Goal: Task Accomplishment & Management: Manage account settings

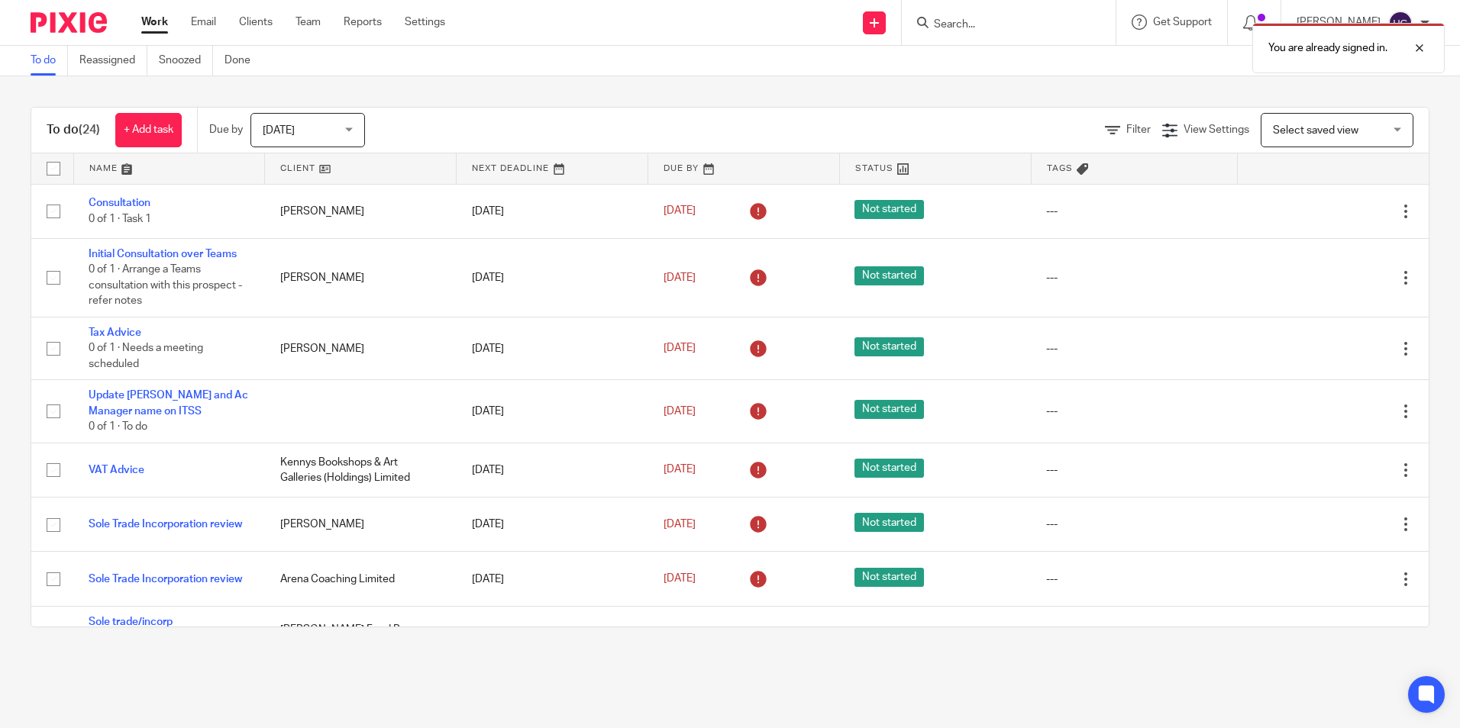
click at [974, 26] on div "You are already signed in." at bounding box center [1087, 44] width 715 height 58
click at [970, 20] on input "Search" at bounding box center [1000, 25] width 137 height 14
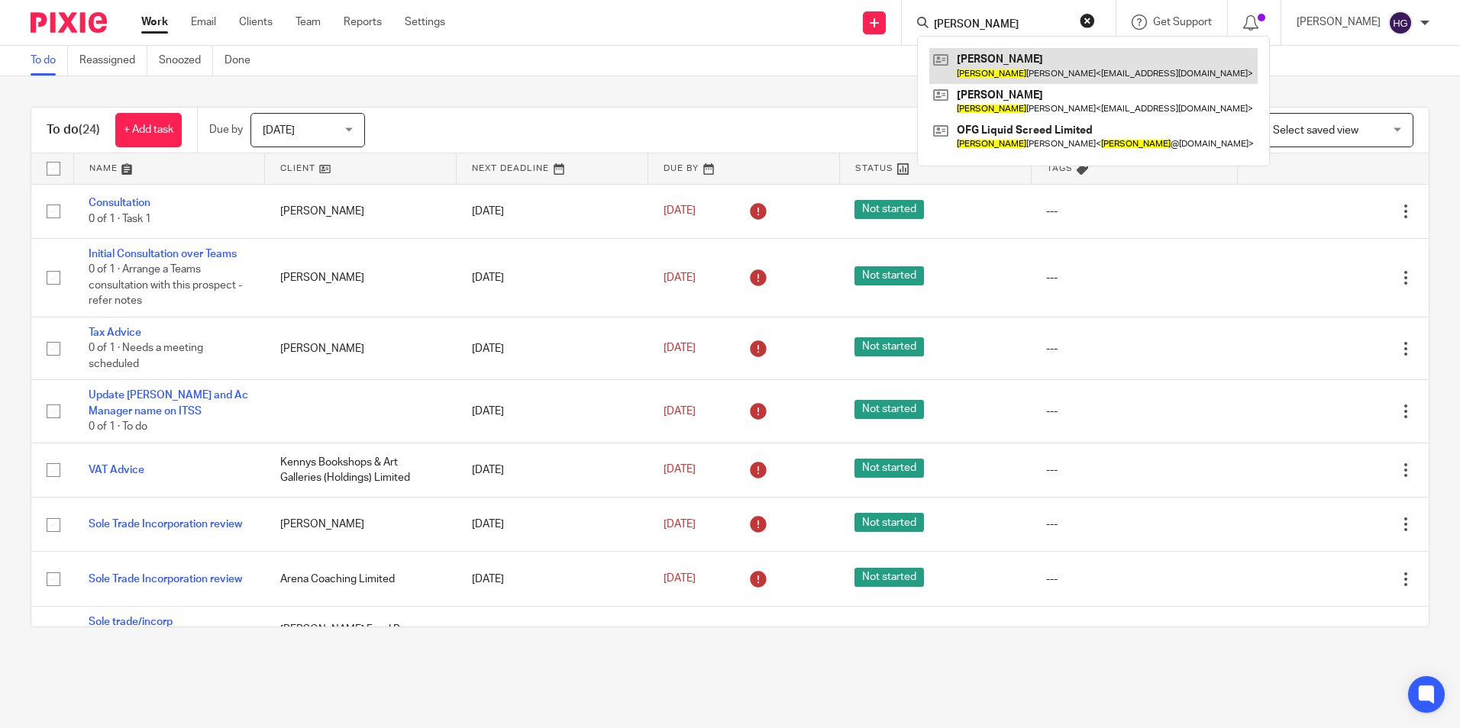
type input "gerry"
click at [1110, 69] on link at bounding box center [1093, 65] width 328 height 35
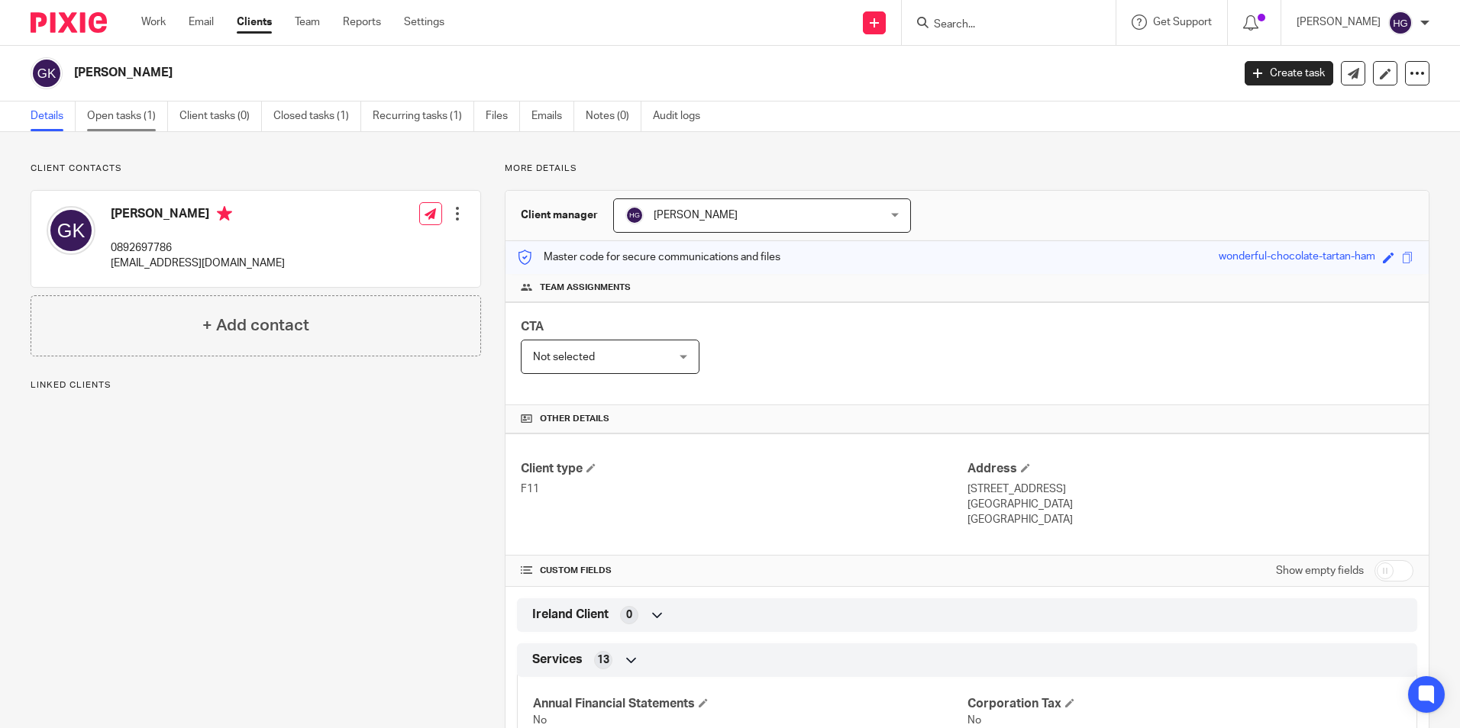
click at [128, 118] on link "Open tasks (1)" at bounding box center [127, 117] width 81 height 30
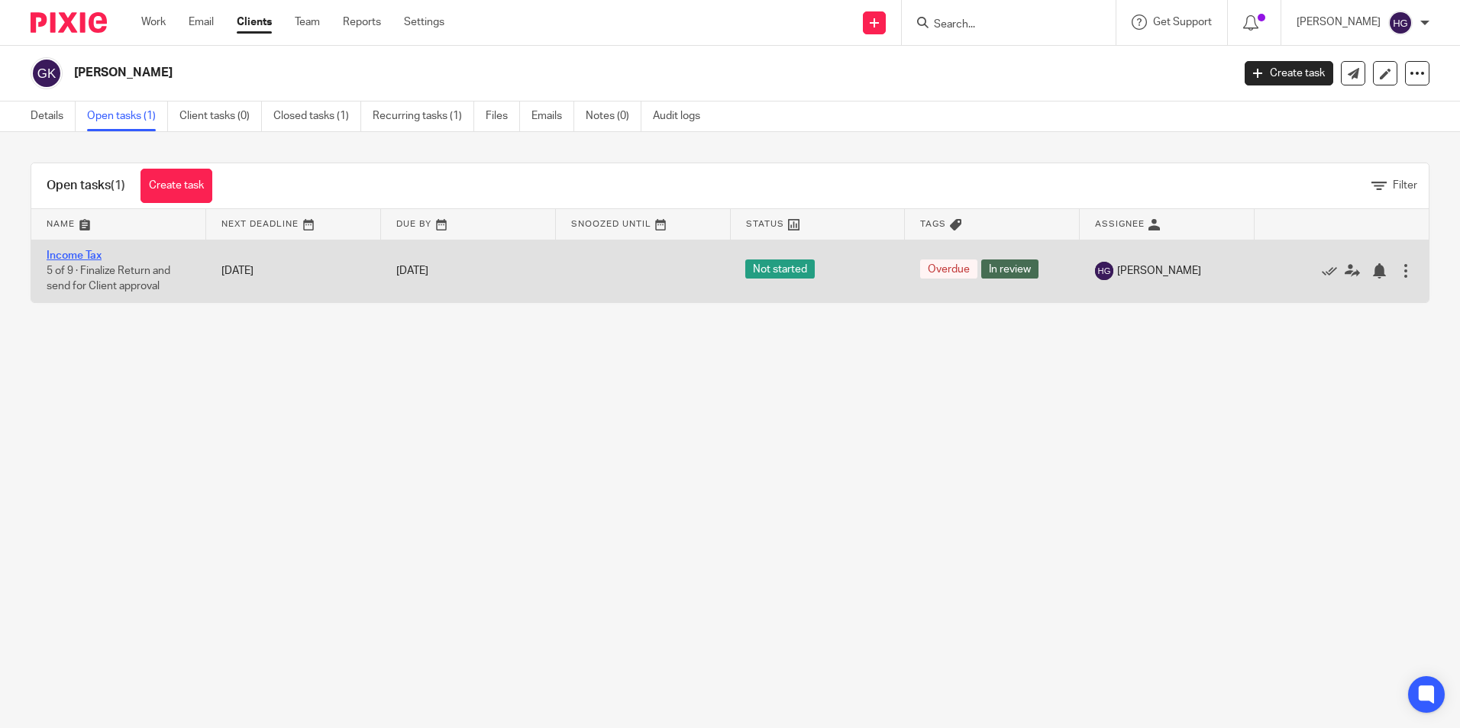
click at [81, 257] on link "Income Tax" at bounding box center [74, 255] width 55 height 11
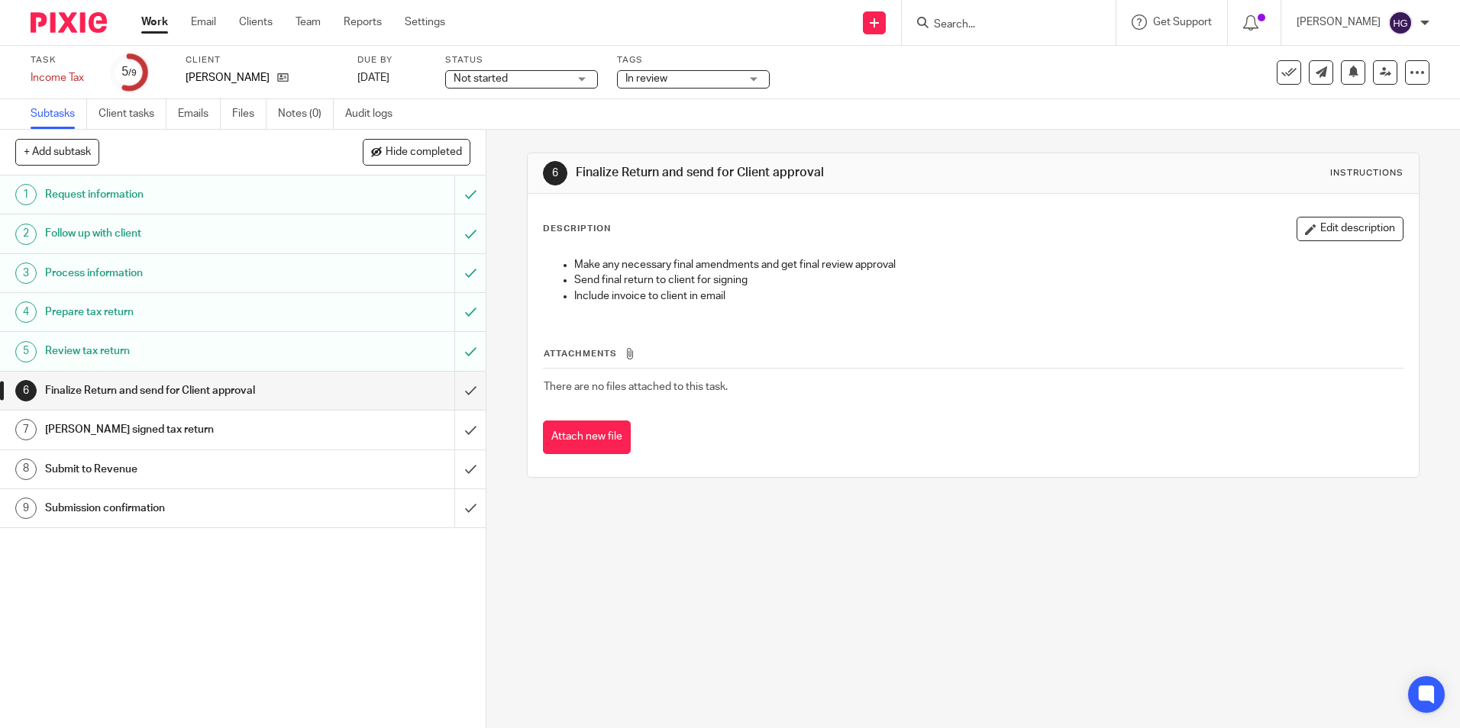
click at [116, 339] on link "5 Review tax return" at bounding box center [227, 351] width 454 height 38
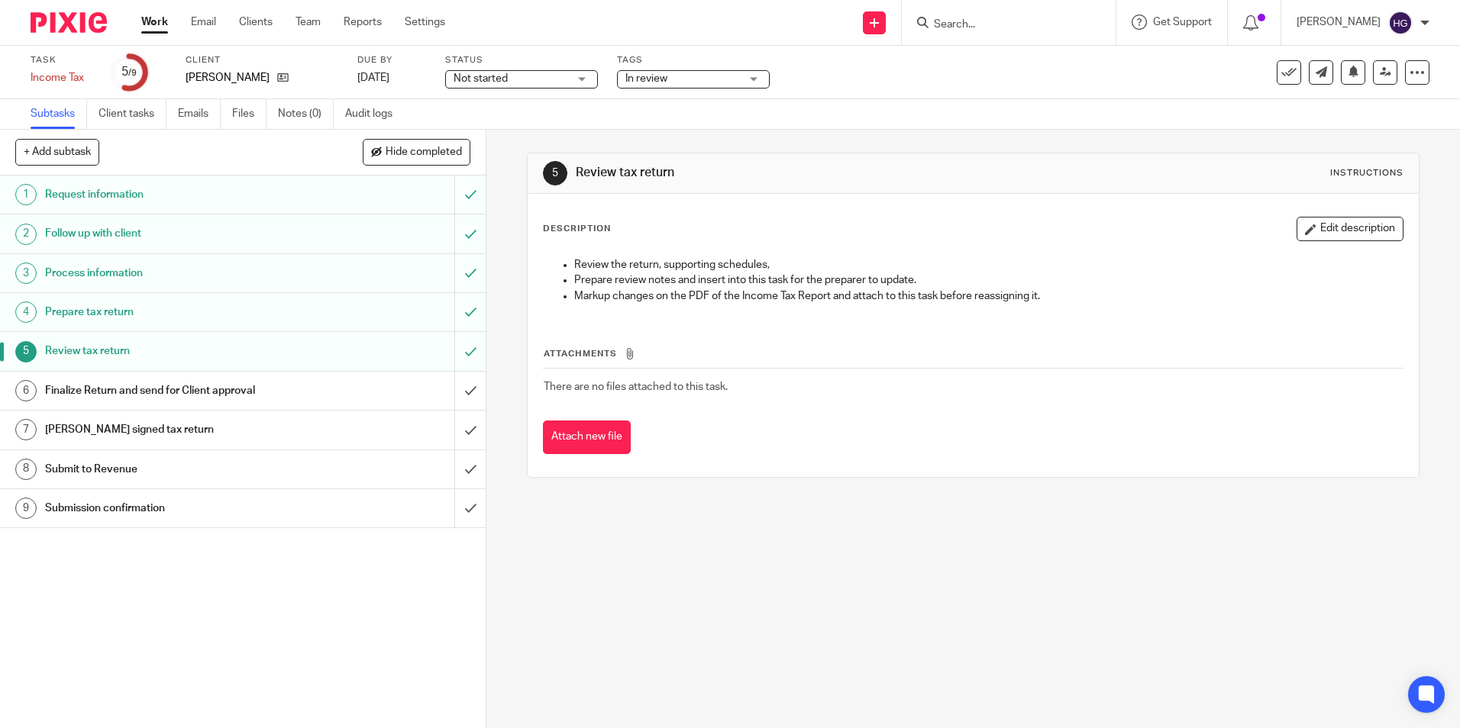
click at [114, 390] on h1 "Finalize Return and send for Client approval" at bounding box center [176, 391] width 263 height 23
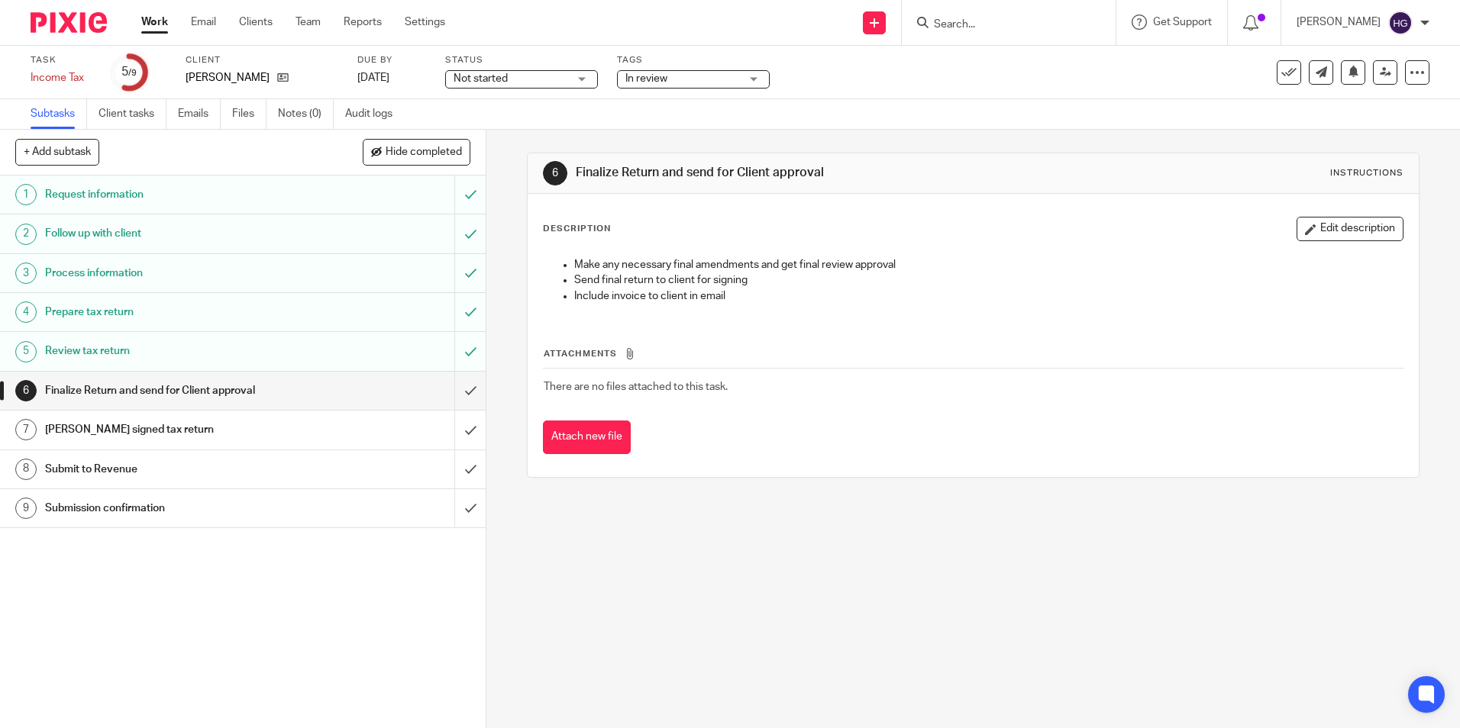
click at [252, 361] on h1 "Review tax return" at bounding box center [176, 351] width 263 height 23
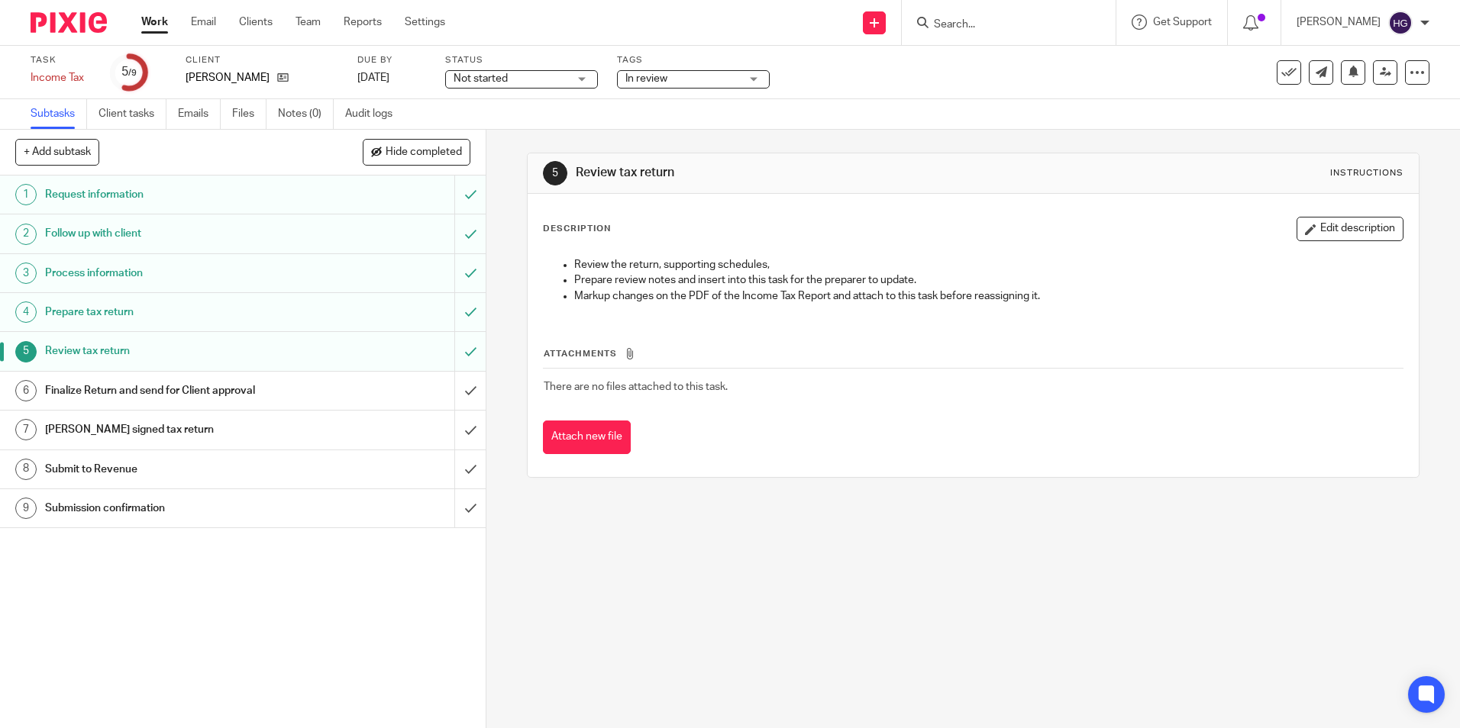
click at [984, 16] on form at bounding box center [1013, 22] width 163 height 19
click at [971, 26] on input "Search" at bounding box center [1000, 25] width 137 height 14
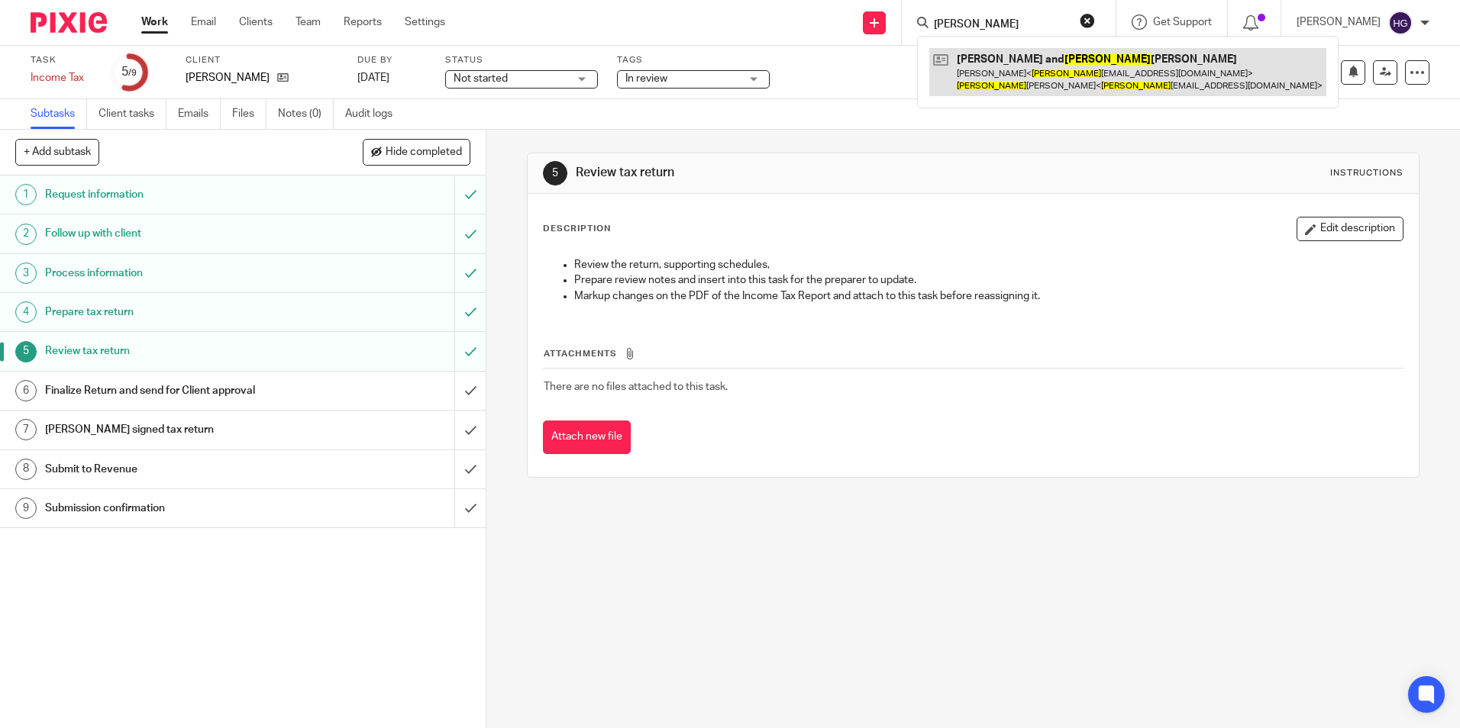
type input "pamela"
click at [1006, 57] on link at bounding box center [1127, 71] width 397 height 47
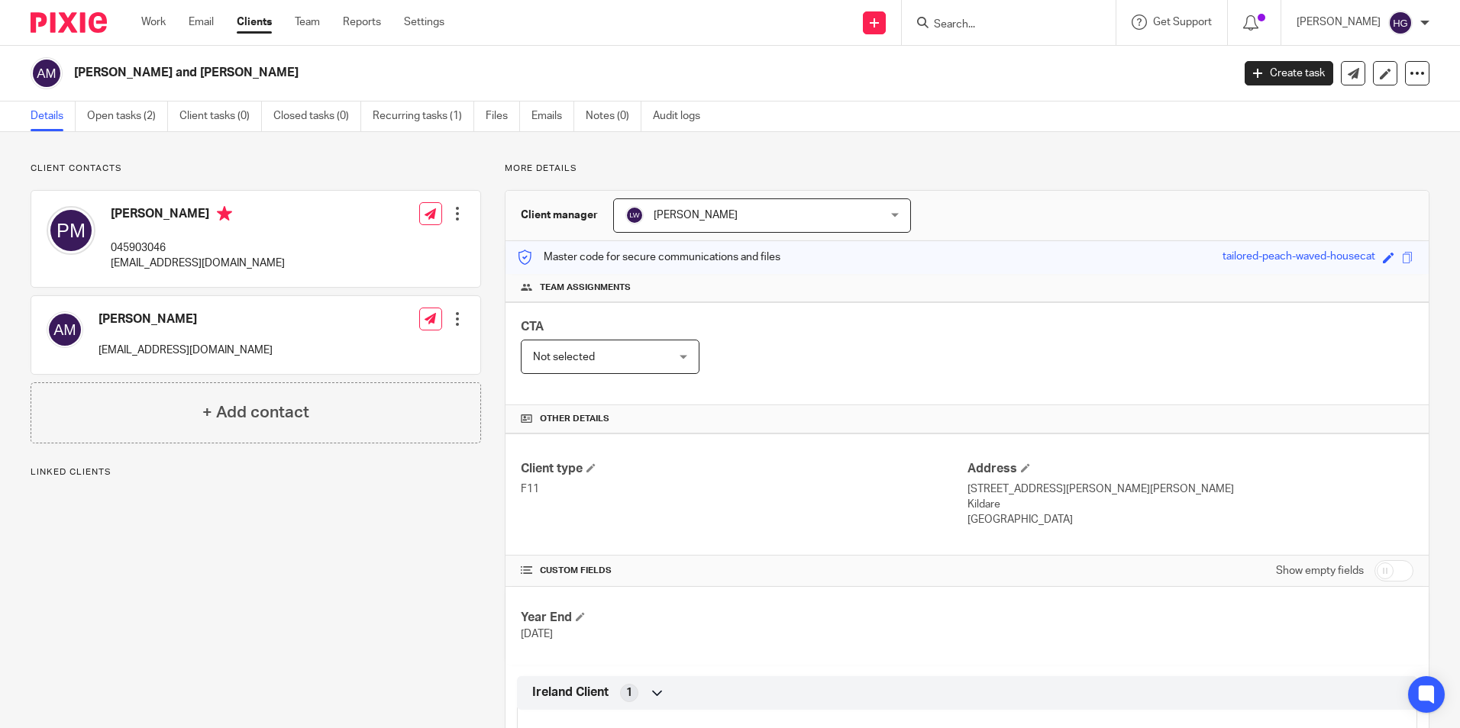
click at [139, 115] on link "Open tasks (2)" at bounding box center [127, 117] width 81 height 30
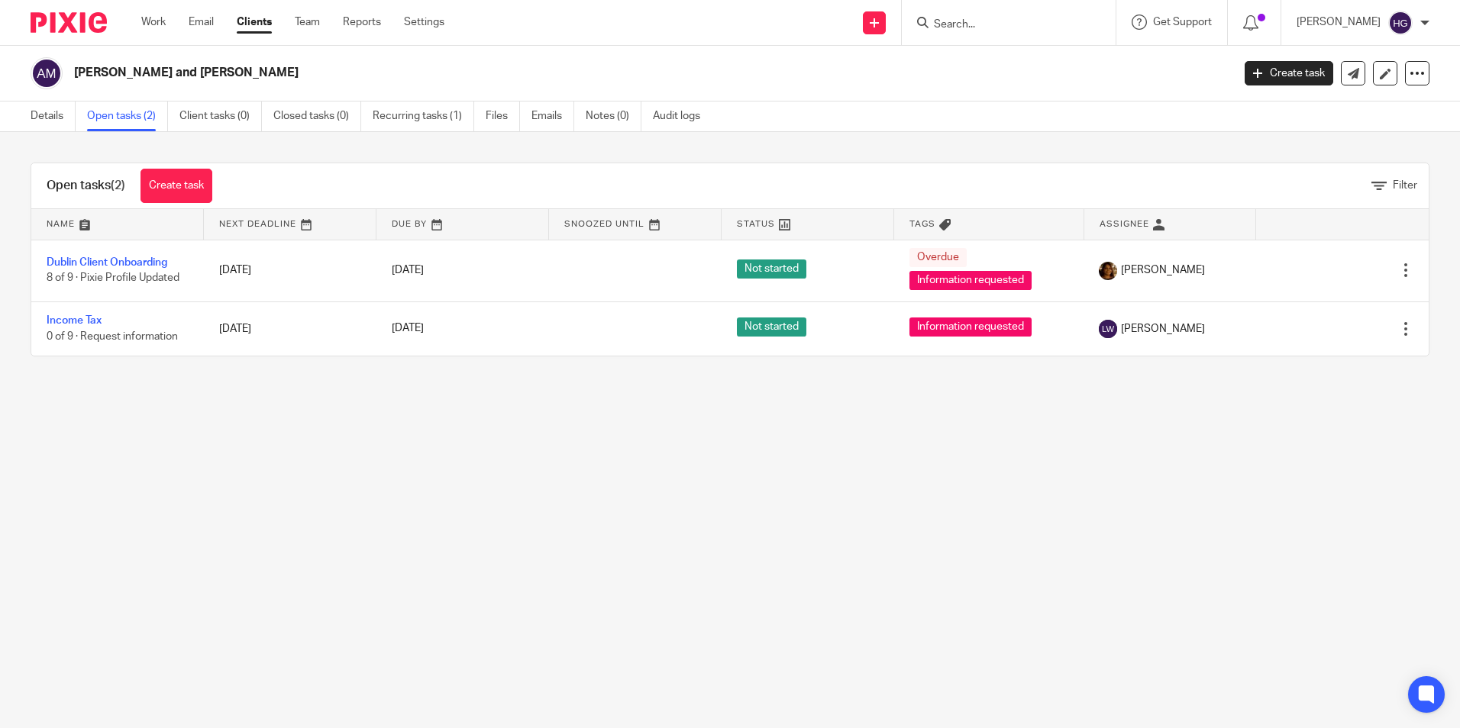
click at [554, 61] on div "[PERSON_NAME] and [PERSON_NAME]" at bounding box center [626, 73] width 1191 height 32
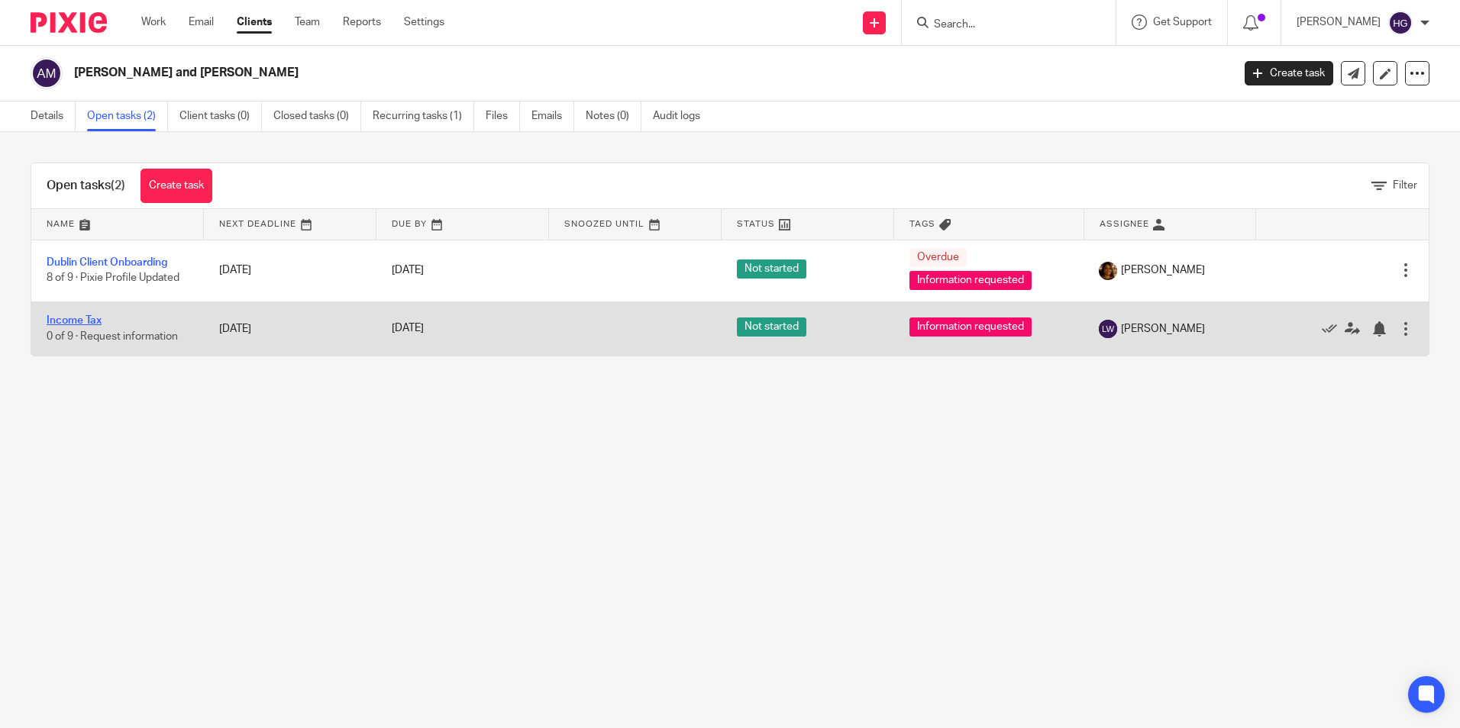
click at [89, 322] on link "Income Tax" at bounding box center [74, 320] width 55 height 11
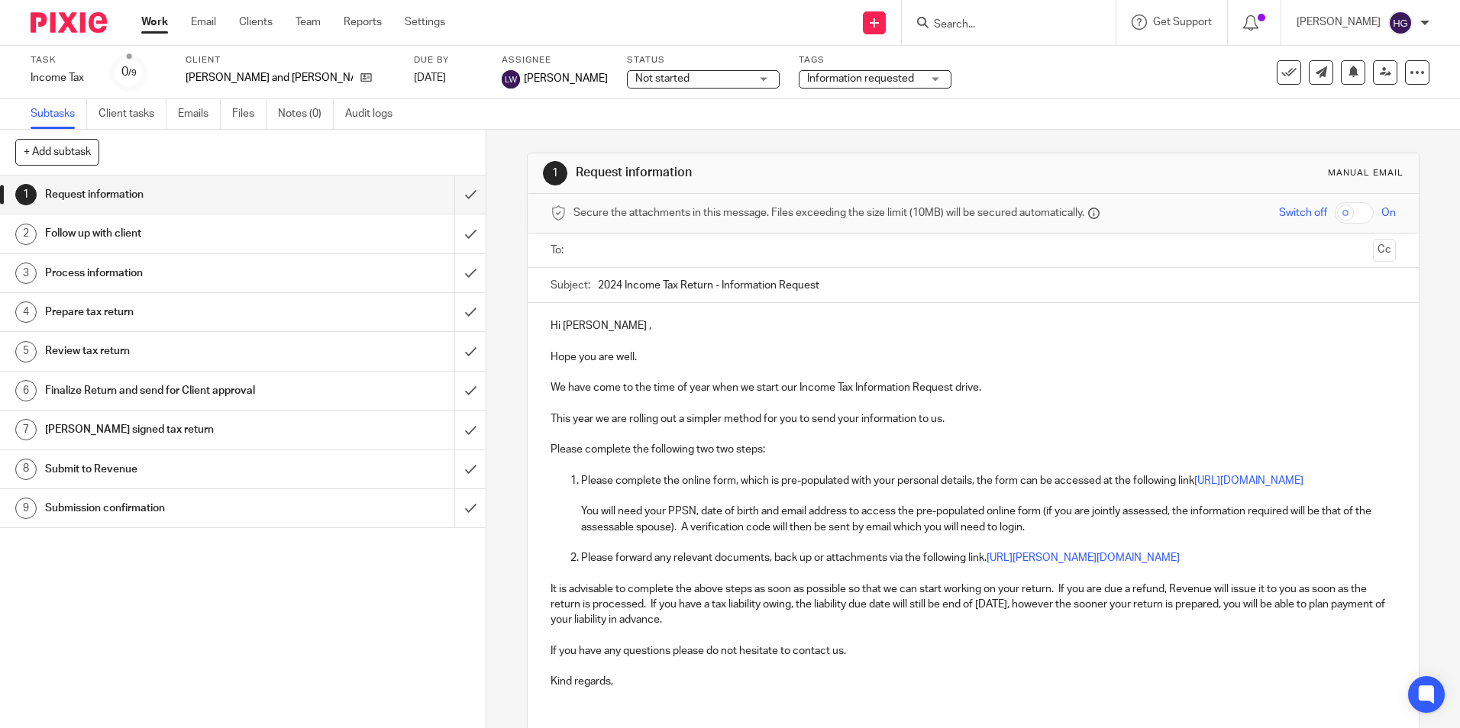
click at [750, 81] on div "Not started Not started" at bounding box center [703, 79] width 153 height 18
click at [841, 73] on span "Information requested" at bounding box center [864, 79] width 115 height 16
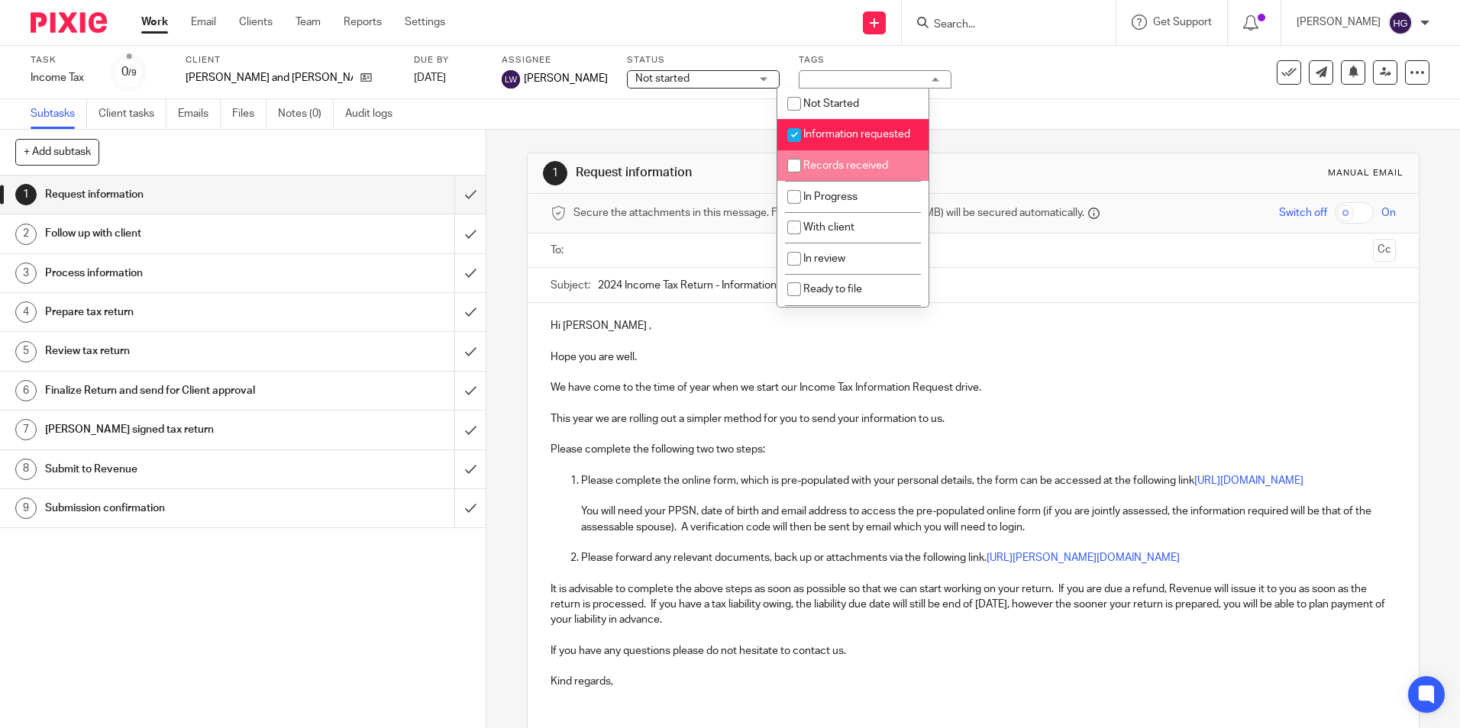
click at [793, 180] on input "checkbox" at bounding box center [794, 165] width 29 height 29
checkbox input "true"
click at [798, 131] on input "checkbox" at bounding box center [794, 135] width 29 height 29
checkbox input "false"
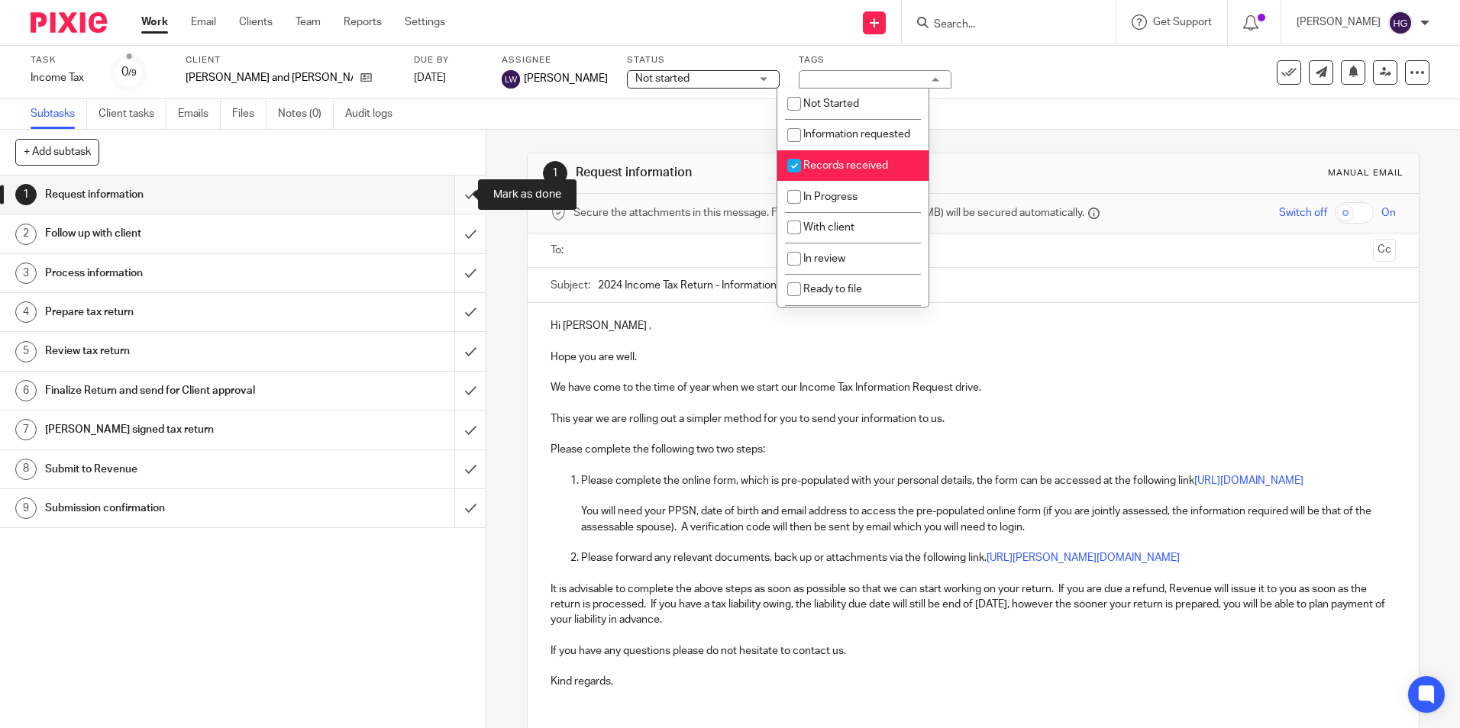
click at [451, 187] on input "submit" at bounding box center [243, 195] width 486 height 38
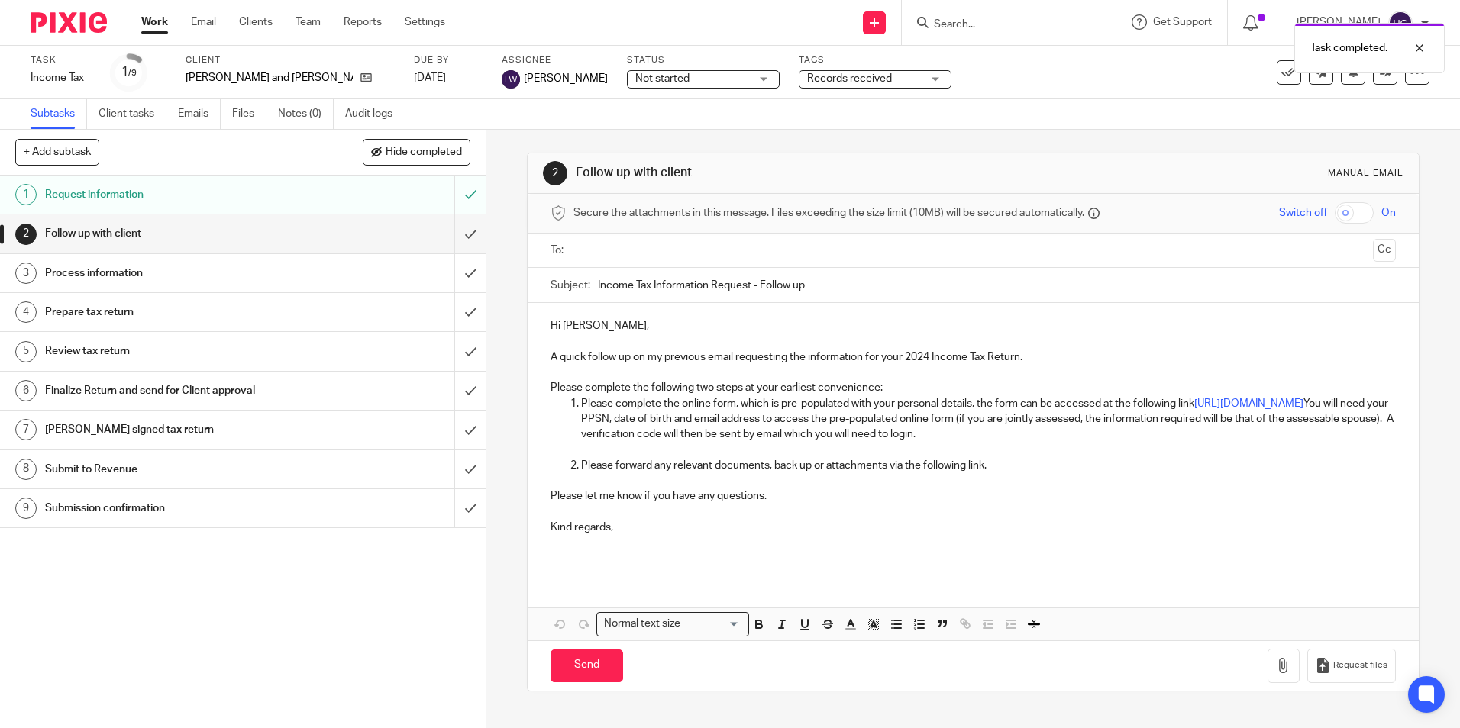
click at [457, 232] on input "submit" at bounding box center [243, 234] width 486 height 38
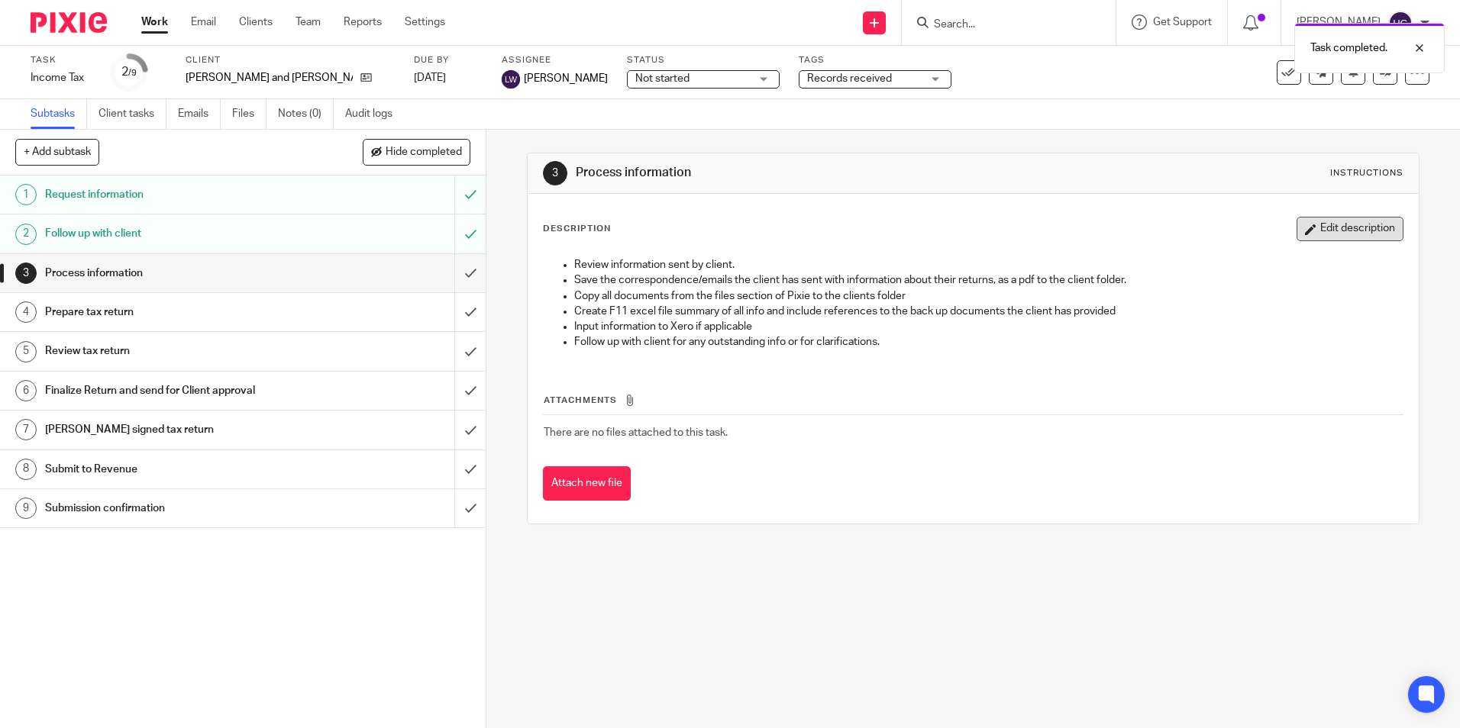
click at [1329, 215] on div "Description Edit description Review information sent by client. Save the corres…" at bounding box center [973, 359] width 890 height 330
click at [1329, 218] on button "Edit description" at bounding box center [1350, 229] width 107 height 24
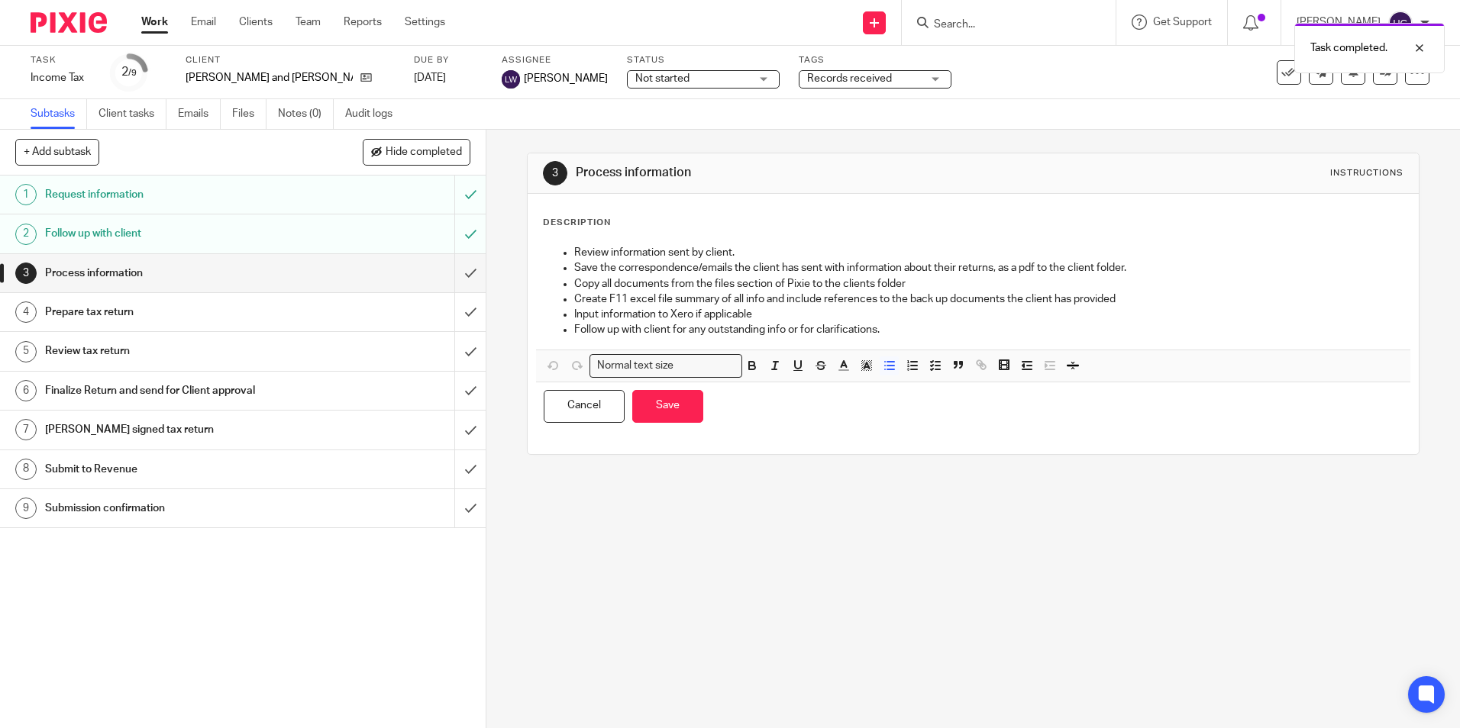
click at [563, 235] on div "Description Review information sent by client. Save the correspondence/emails t…" at bounding box center [973, 324] width 860 height 215
drag, startPoint x: 570, startPoint y: 252, endPoint x: 1203, endPoint y: 254, distance: 633.0
click at [574, 250] on p "Review information sent by client." at bounding box center [988, 252] width 828 height 15
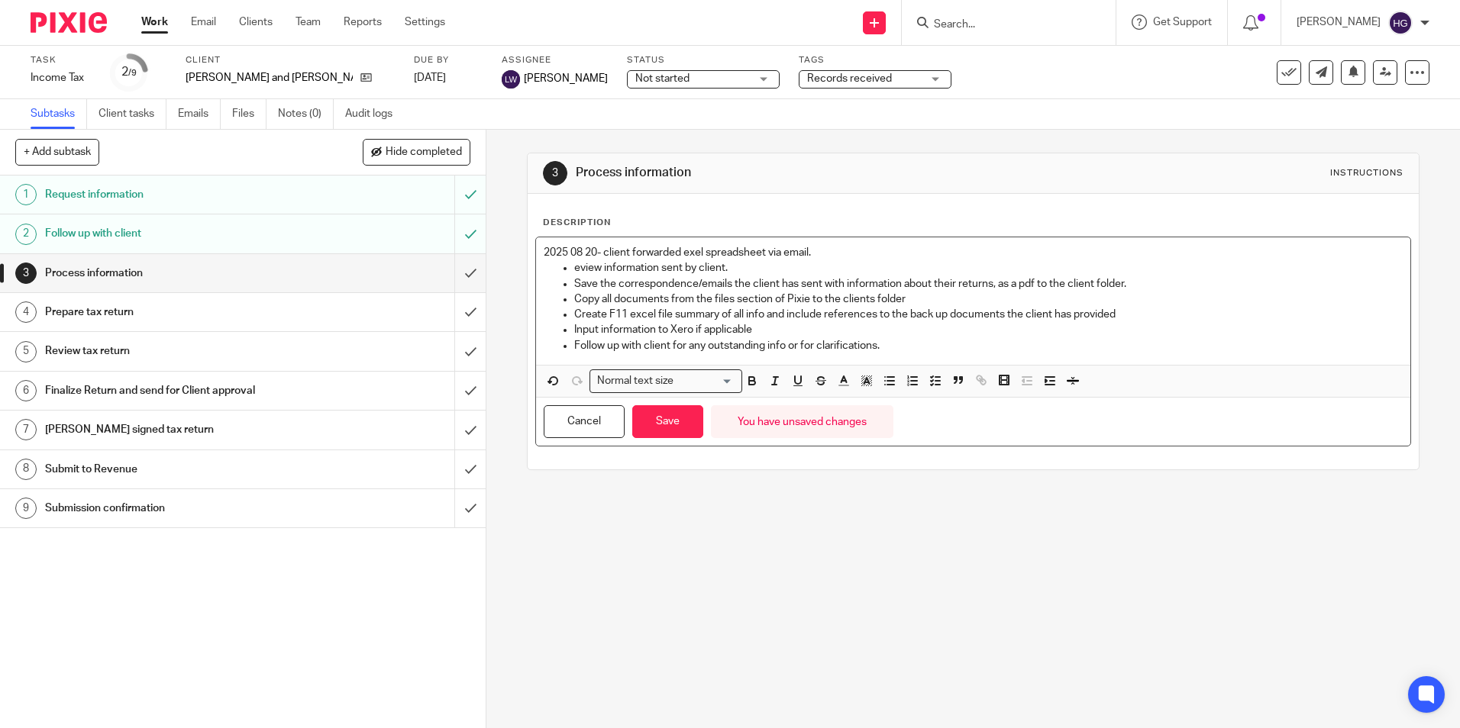
click at [589, 254] on p "2025 08 20- client forwarded exel spreadsheet via email." at bounding box center [973, 252] width 858 height 15
click at [829, 253] on p "2025 08 10- client forwarded exel spreadsheet via email." at bounding box center [973, 252] width 858 height 15
click at [690, 253] on p "2025 08 10- client forwarded exel spreadsheet via email." at bounding box center [973, 252] width 858 height 15
click at [821, 250] on p "2025 08 10- client forwarded excel spreadsheet via email." at bounding box center [973, 252] width 858 height 15
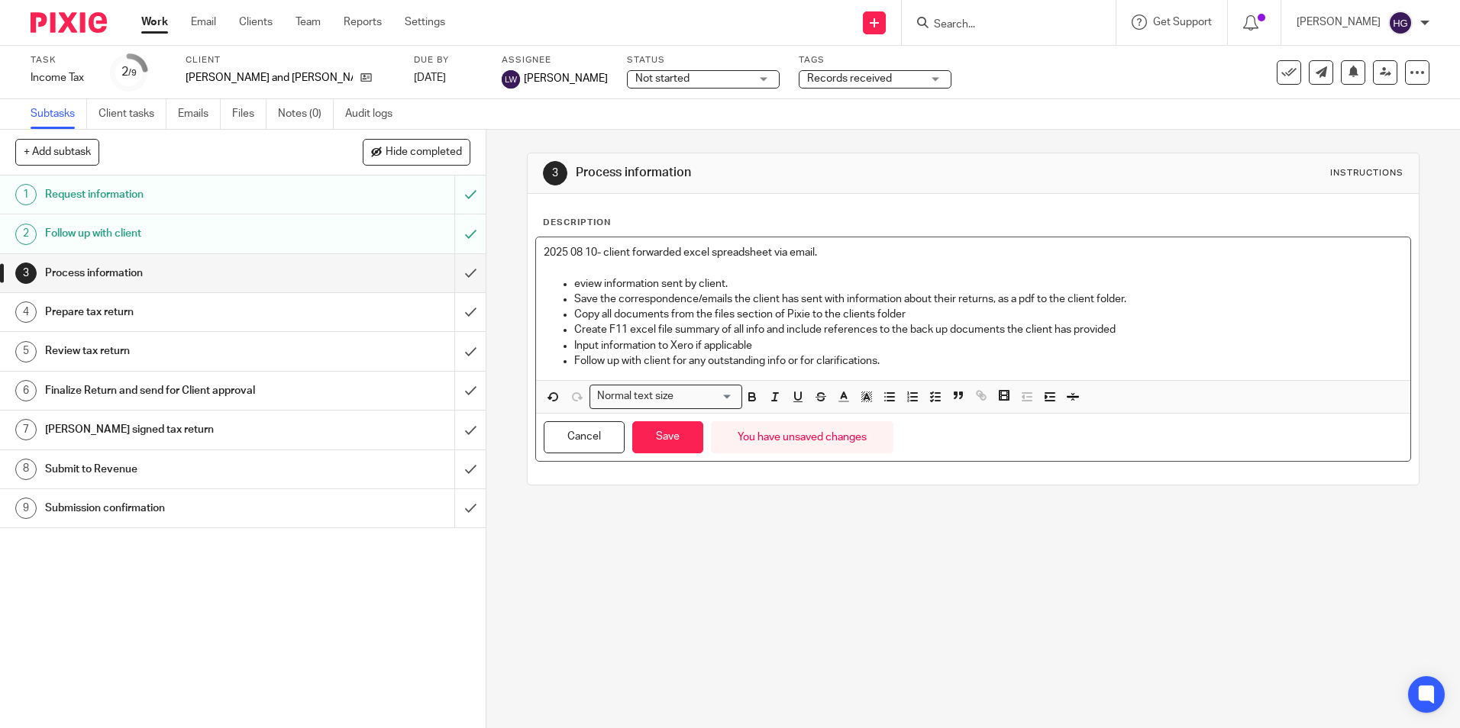
click at [574, 283] on p "eview information sent by client." at bounding box center [988, 283] width 828 height 15
drag, startPoint x: 759, startPoint y: 286, endPoint x: 811, endPoint y: 265, distance: 56.2
click at [761, 285] on p "Review information sent by client." at bounding box center [988, 283] width 828 height 15
click at [864, 246] on p "2025 08 10- client forwarded excel spreadsheet via email." at bounding box center [973, 252] width 858 height 15
click at [819, 255] on p "2025 08 10- client forwarded excel spreadsheet via email and followed up with H…" at bounding box center [973, 252] width 858 height 15
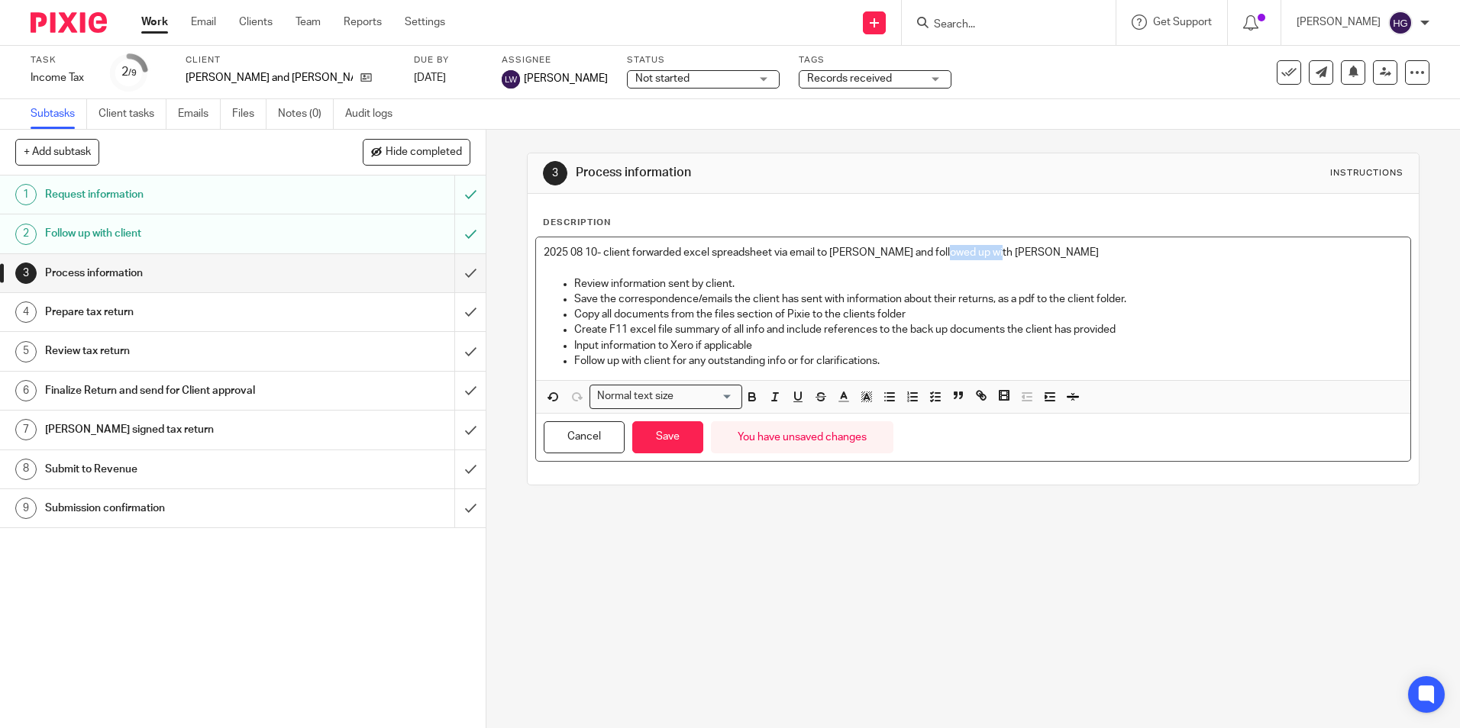
drag, startPoint x: 988, startPoint y: 254, endPoint x: 938, endPoint y: 244, distance: 51.4
click at [938, 244] on div "2025 08 10- client forwarded excel spreadsheet via email to Helen and followed …" at bounding box center [973, 308] width 874 height 143
click at [438, 81] on link "[DATE]" at bounding box center [448, 78] width 69 height 16
click at [670, 444] on button "Save" at bounding box center [667, 438] width 71 height 33
